Goal: Information Seeking & Learning: Find specific fact

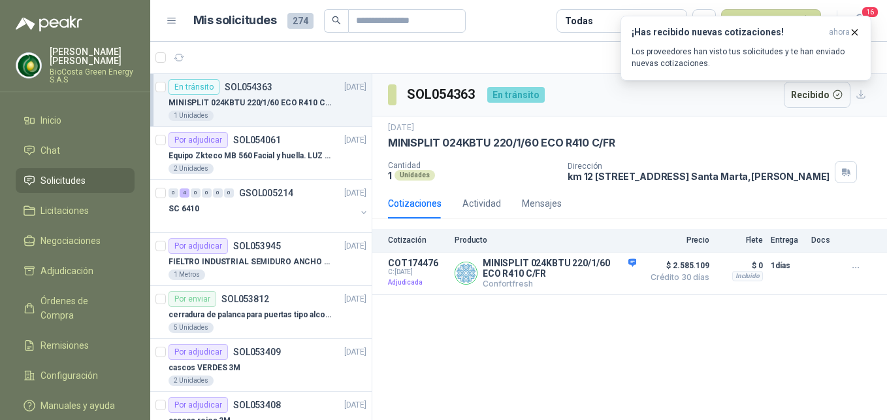
click at [295, 105] on p "MINISPLIT 024KBTU 220/1/60 ECO R410 C/FR" at bounding box center [250, 103] width 163 height 12
click at [587, 276] on icon "button" at bounding box center [585, 273] width 3 height 5
click at [612, 266] on div "Detalles" at bounding box center [605, 272] width 61 height 31
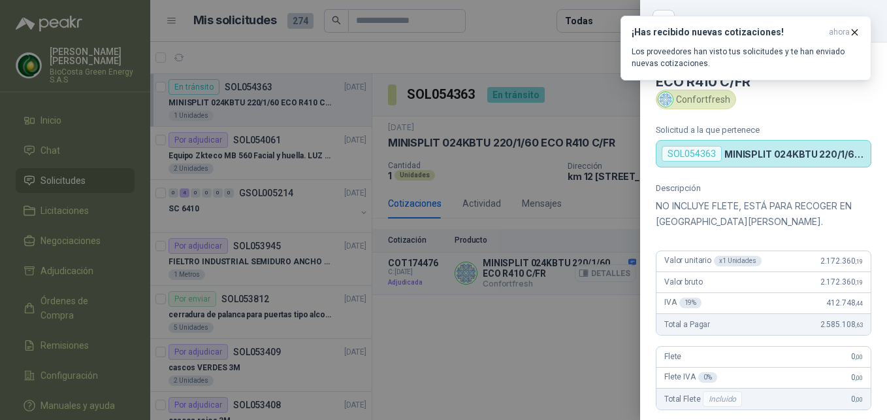
click at [606, 280] on div at bounding box center [443, 210] width 887 height 420
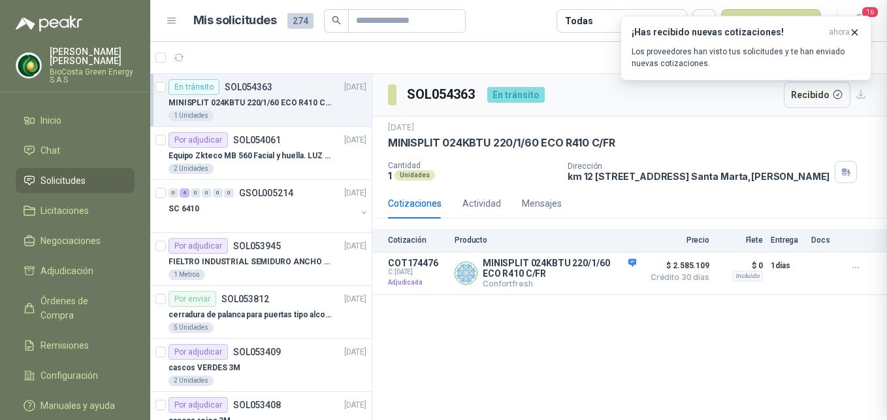
scroll to position [288, 0]
click at [611, 277] on button "Detalles" at bounding box center [605, 273] width 61 height 18
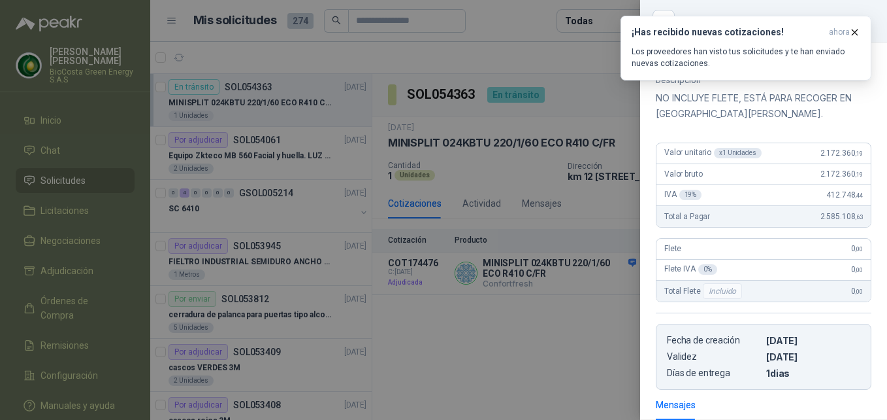
scroll to position [92, 0]
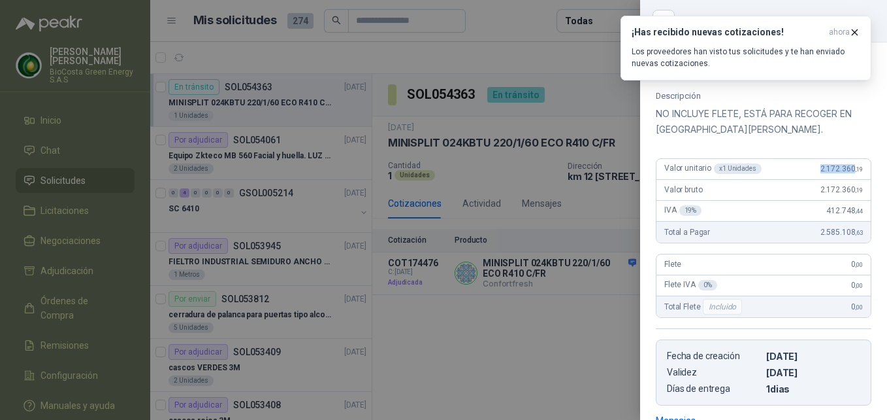
drag, startPoint x: 808, startPoint y: 171, endPoint x: 843, endPoint y: 170, distance: 34.6
click at [843, 170] on div "Valor unitario x 1 Unidades 2.172.360 ,19" at bounding box center [764, 169] width 214 height 21
copy span "2.172.360"
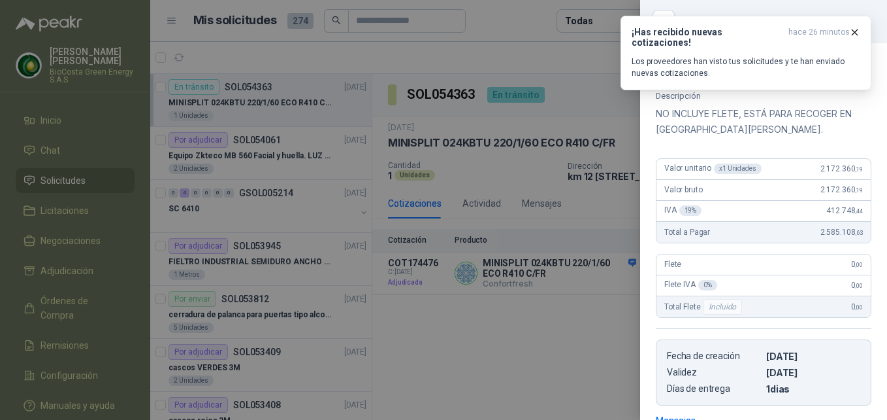
click at [598, 116] on div at bounding box center [443, 210] width 887 height 420
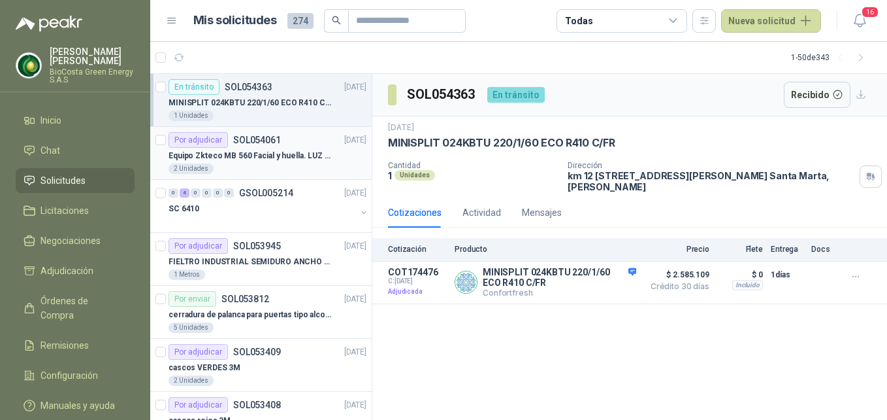
click at [267, 161] on p "Equipo Zkteco MB 560 Facial y huella. LUZ VISIBLE" at bounding box center [250, 156] width 163 height 12
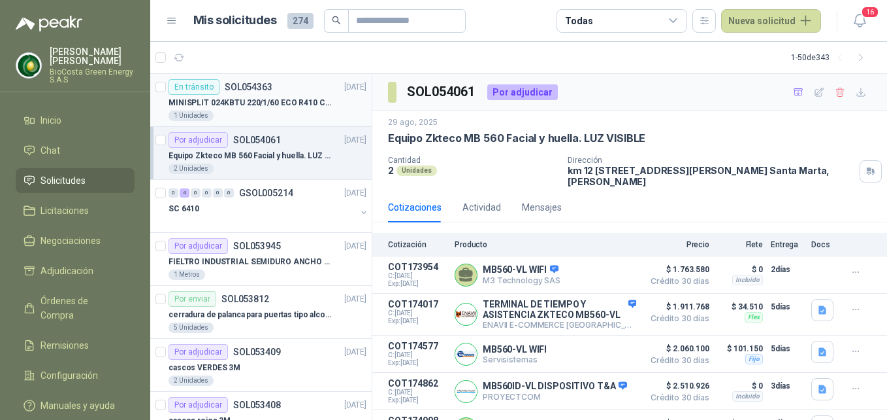
click at [271, 99] on p "MINISPLIT 024KBTU 220/1/60 ECO R410 C/FR" at bounding box center [250, 103] width 163 height 12
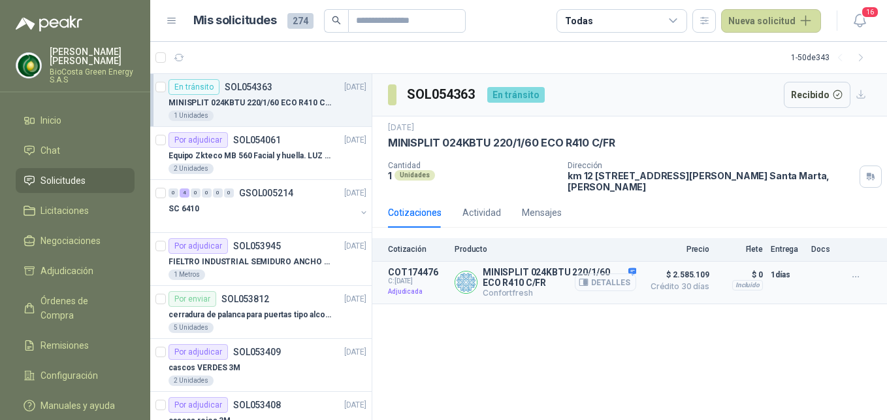
click at [606, 287] on button "Detalles" at bounding box center [605, 282] width 61 height 18
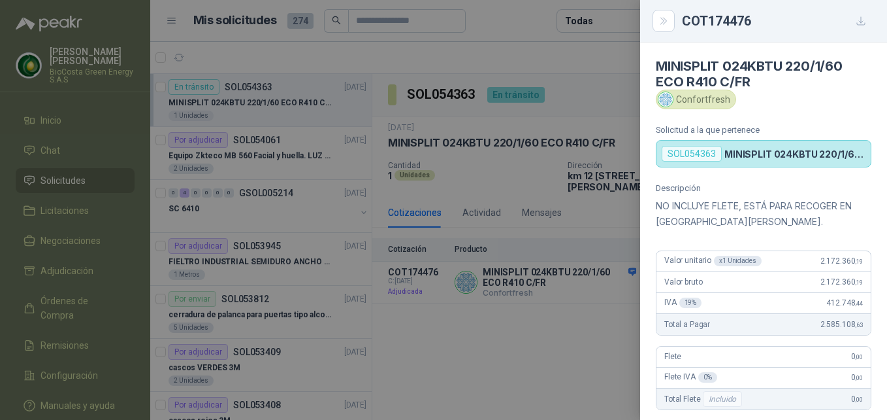
scroll to position [288, 0]
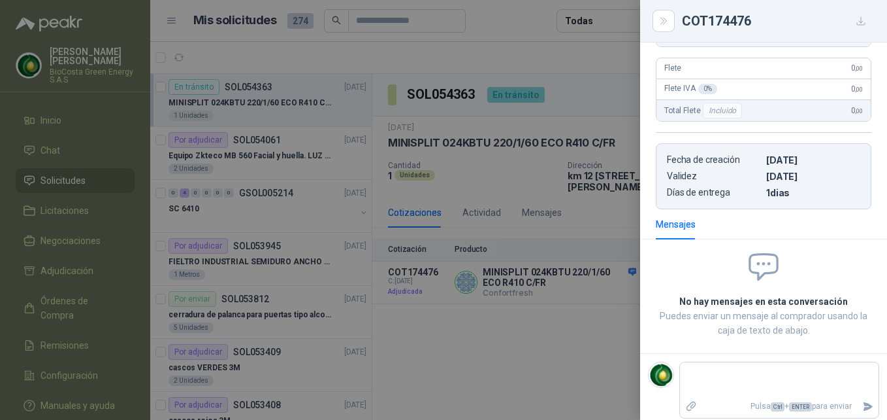
click at [868, 22] on button "button" at bounding box center [861, 20] width 21 height 21
